Goal: Communication & Community: Participate in discussion

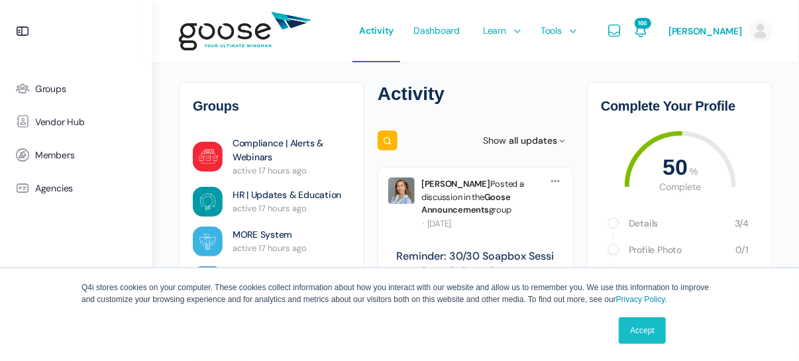
click at [649, 336] on link "Accept" at bounding box center [642, 330] width 47 height 26
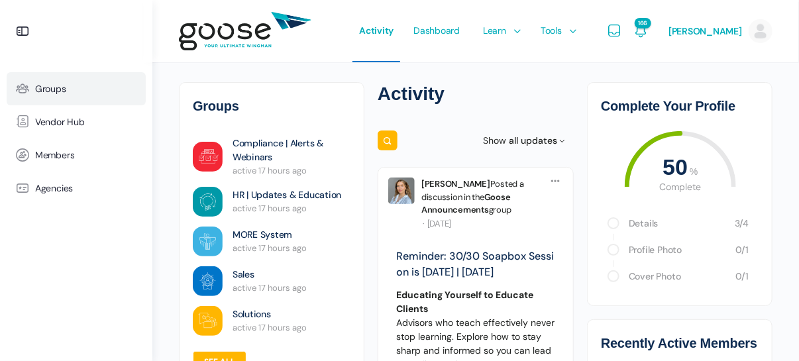
click at [70, 90] on link "Groups" at bounding box center [76, 88] width 139 height 33
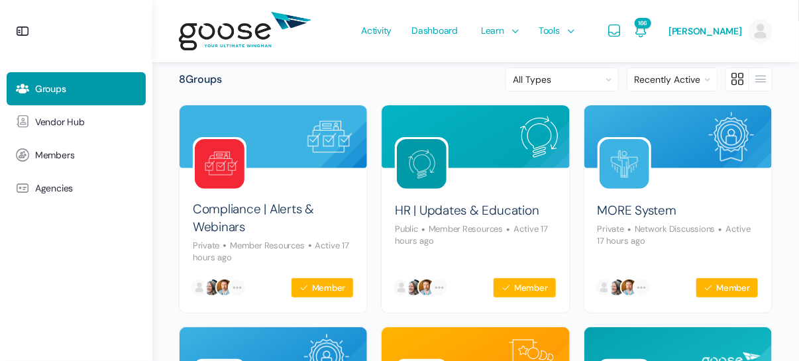
scroll to position [132, 0]
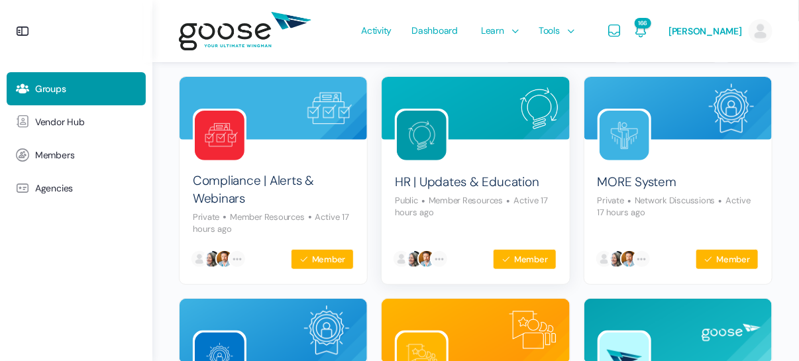
click at [440, 136] on img at bounding box center [422, 136] width 50 height 50
click at [466, 148] on div at bounding box center [474, 151] width 187 height 23
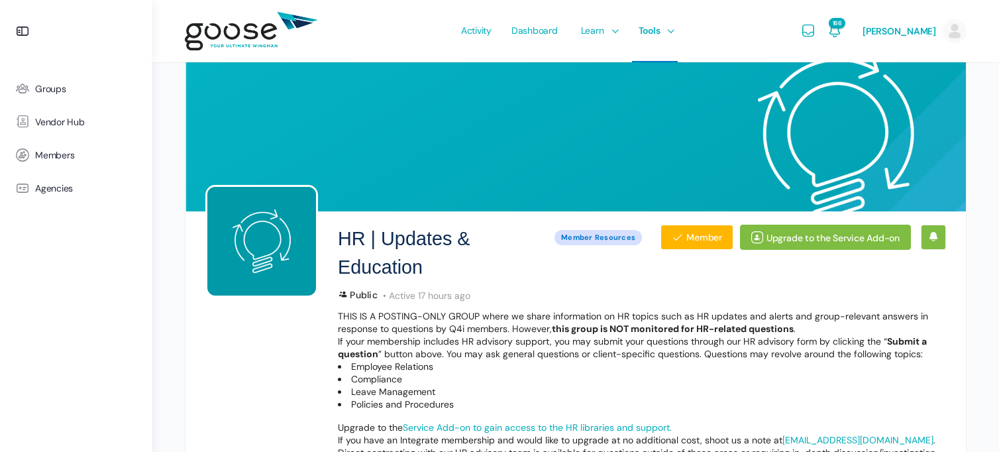
drag, startPoint x: 753, startPoint y: 0, endPoint x: 254, endPoint y: 348, distance: 608.3
click at [229, 351] on div "HR | Updates & Education Public Member Resources Member Upgrade to the Service …" at bounding box center [575, 380] width 740 height 338
